Goal: Task Accomplishment & Management: Complete application form

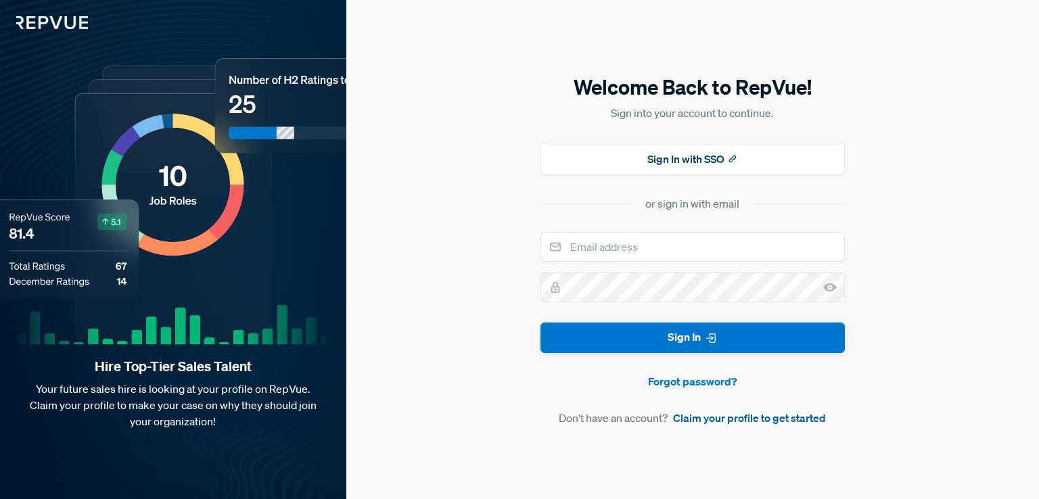
click at [714, 419] on link "Claim your profile to get started" at bounding box center [749, 418] width 153 height 16
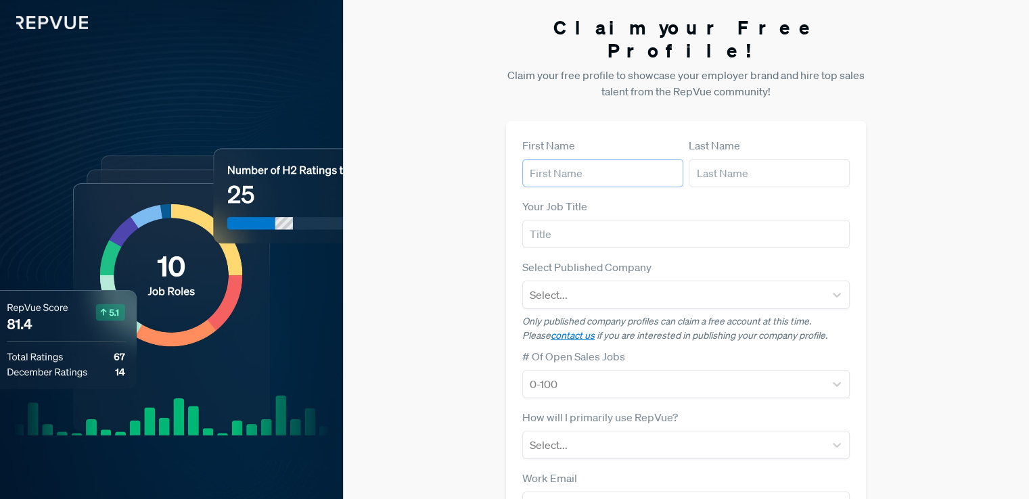
click at [658, 159] on input "text" at bounding box center [602, 173] width 161 height 28
type input "Jhon"
type input "[PERSON_NAME]"
type input "US Postal Placement"
type input "[EMAIL_ADDRESS][DOMAIN_NAME]"
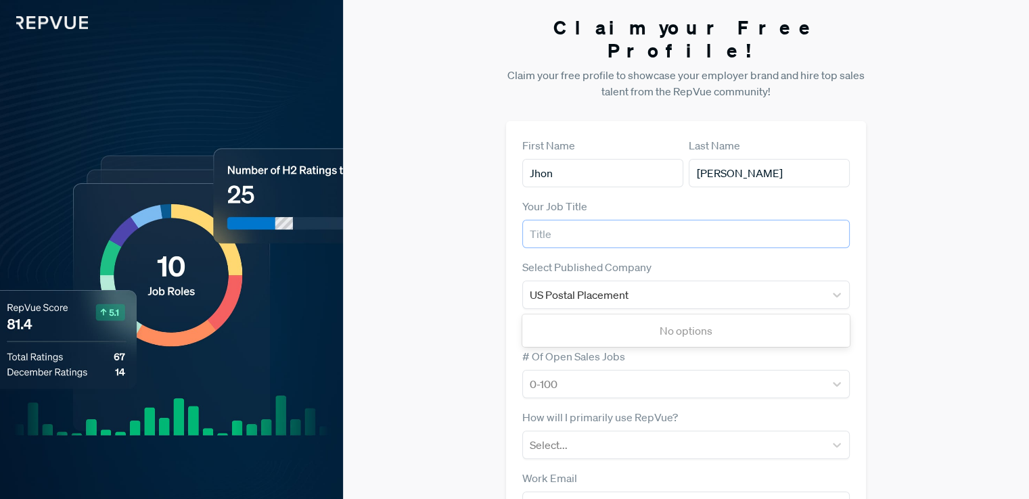
click at [622, 220] on input "text" at bounding box center [685, 234] width 327 height 28
click at [654, 285] on div "US Postal Placement" at bounding box center [674, 294] width 288 height 19
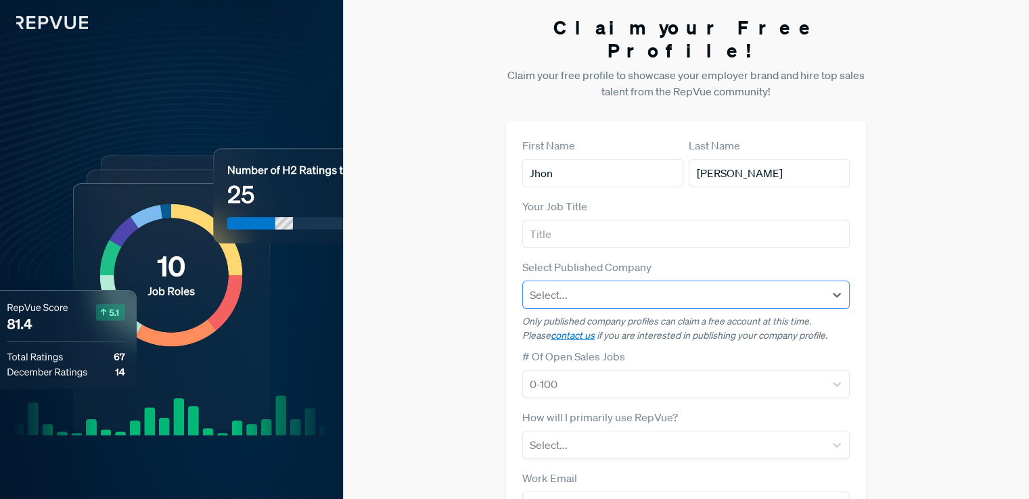
click at [654, 285] on div at bounding box center [674, 294] width 288 height 19
click at [536, 287] on input "mohtawa" at bounding box center [553, 295] width 46 height 16
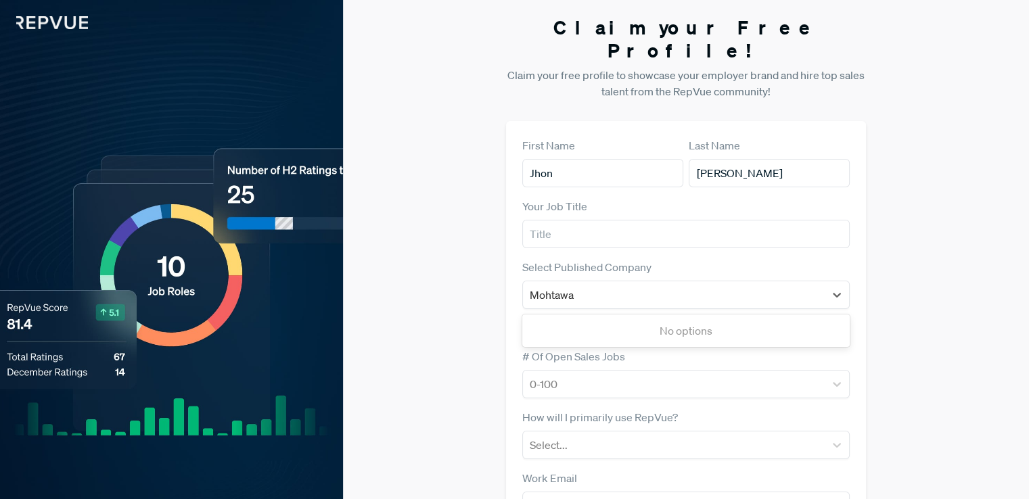
type input "Mohtawa"
click at [955, 206] on div "Claim your Free Profile! Claim your free profile to showcase your employer bran…" at bounding box center [686, 340] width 686 height 681
click at [675, 220] on input "text" at bounding box center [685, 234] width 327 height 28
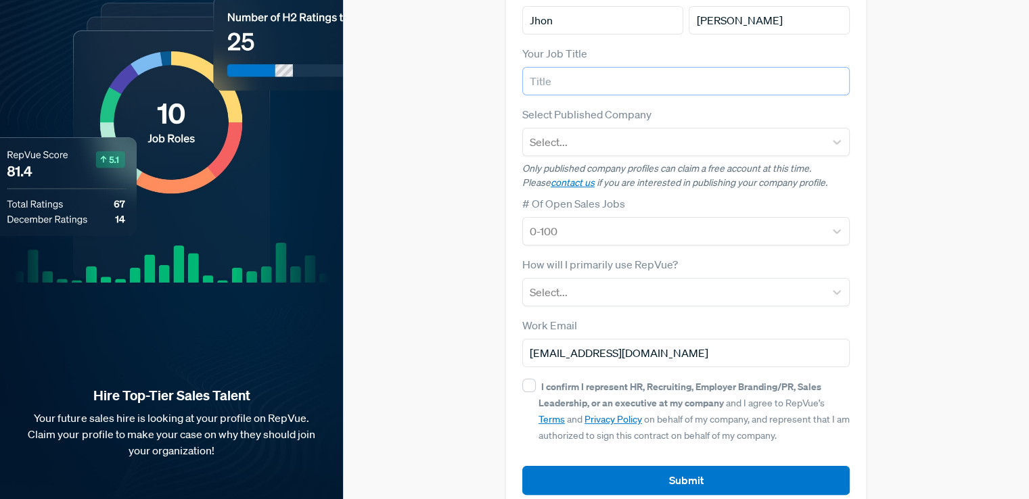
scroll to position [158, 0]
